Goal: Information Seeking & Learning: Learn about a topic

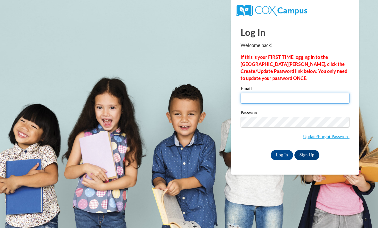
click at [275, 94] on input "Email" at bounding box center [295, 98] width 109 height 11
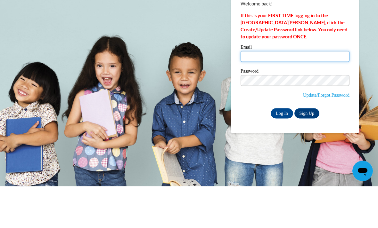
type input "fabubakrowens@gmail.com"
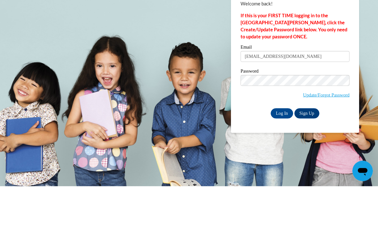
click at [282, 150] on input "Log In" at bounding box center [282, 155] width 22 height 10
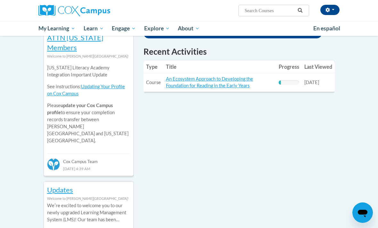
scroll to position [226, 0]
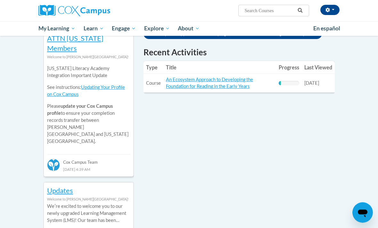
click at [182, 87] on link "An Ecosystem Approach to Developing the Foundation for Reading in the Early Yea…" at bounding box center [209, 83] width 87 height 12
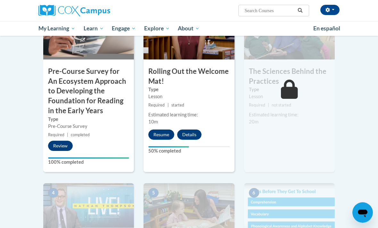
scroll to position [213, 0]
click at [154, 134] on button "Resume" at bounding box center [161, 135] width 26 height 10
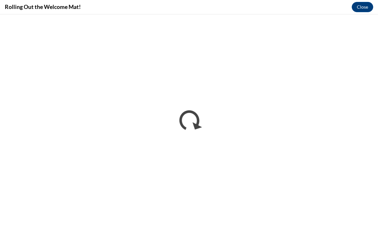
scroll to position [631, 0]
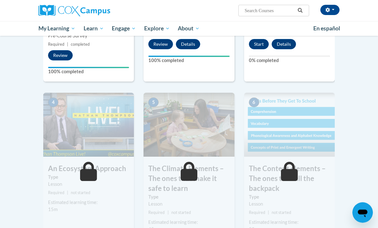
click at [252, 47] on button "Start" at bounding box center [259, 44] width 20 height 10
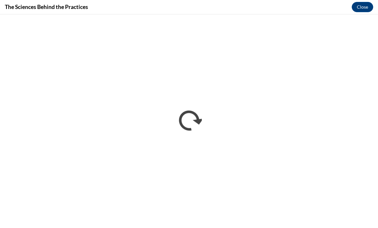
scroll to position [304, 0]
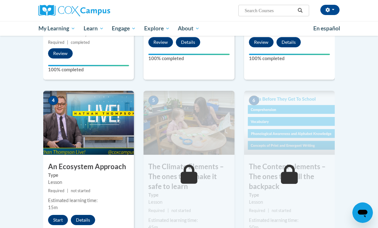
scroll to position [301, 0]
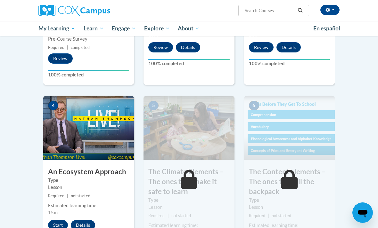
click at [62, 223] on button "Start" at bounding box center [58, 225] width 20 height 10
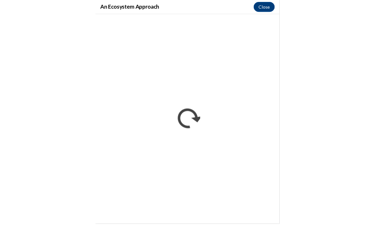
scroll to position [303, 0]
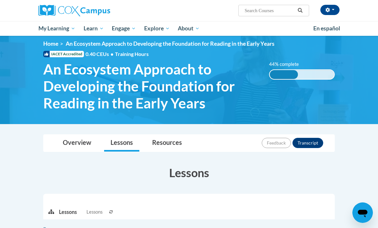
scroll to position [8, 0]
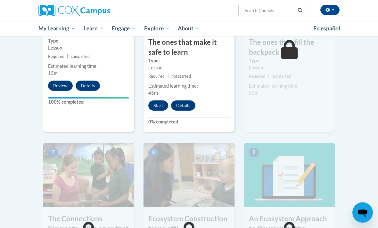
click at [153, 101] on button "Start" at bounding box center [158, 106] width 20 height 10
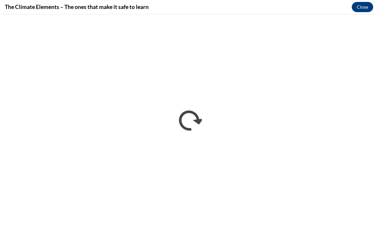
scroll to position [0, 0]
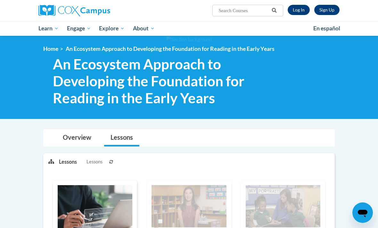
click at [298, 10] on link "Log In" at bounding box center [299, 10] width 22 height 10
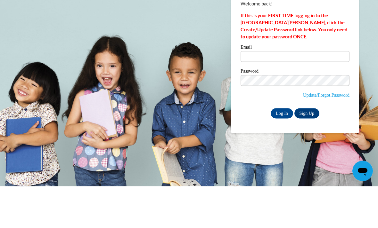
scroll to position [42, 0]
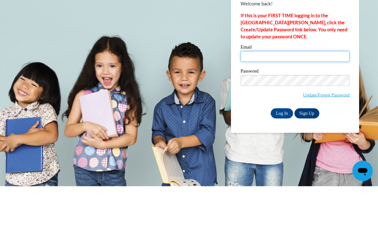
type input "[EMAIL_ADDRESS][DOMAIN_NAME]"
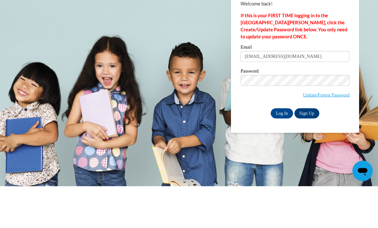
click at [282, 150] on input "Log In" at bounding box center [282, 155] width 22 height 10
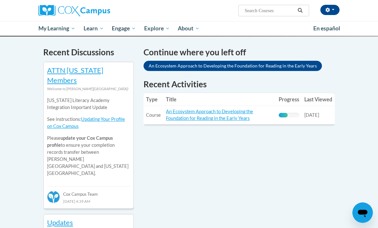
scroll to position [222, 0]
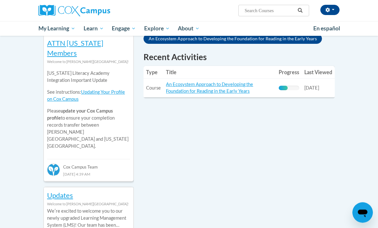
click at [258, 82] on td "Title: An Ecosystem Approach to Developing the Foundation for Reading in the Ea…" at bounding box center [219, 88] width 113 height 19
click at [248, 92] on link "An Ecosystem Approach to Developing the Foundation for Reading in the Early Yea…" at bounding box center [209, 88] width 87 height 12
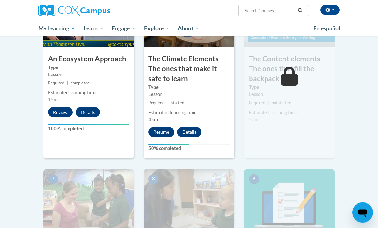
scroll to position [428, 0]
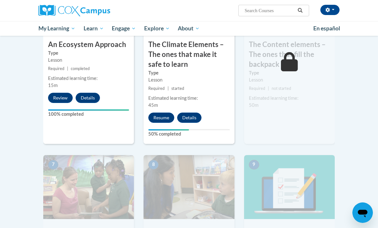
click at [158, 117] on button "Resume" at bounding box center [161, 118] width 26 height 10
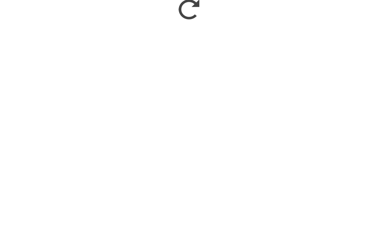
scroll to position [540, 0]
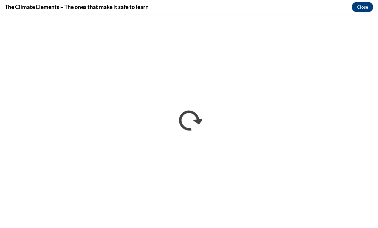
click at [335, 13] on div "The Climate Elements – The ones that make it safe to learn Close" at bounding box center [189, 7] width 378 height 14
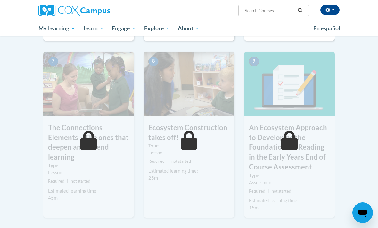
scroll to position [484, 0]
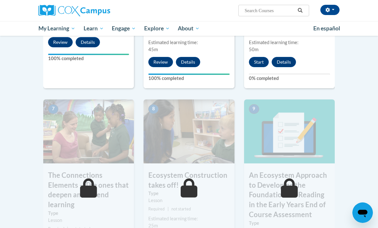
click at [256, 57] on button "Start" at bounding box center [259, 62] width 20 height 10
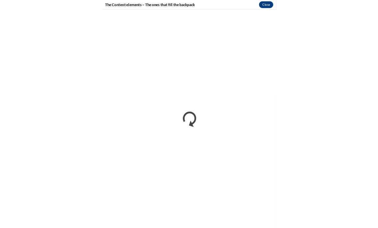
scroll to position [608, 0]
